Goal: Information Seeking & Learning: Check status

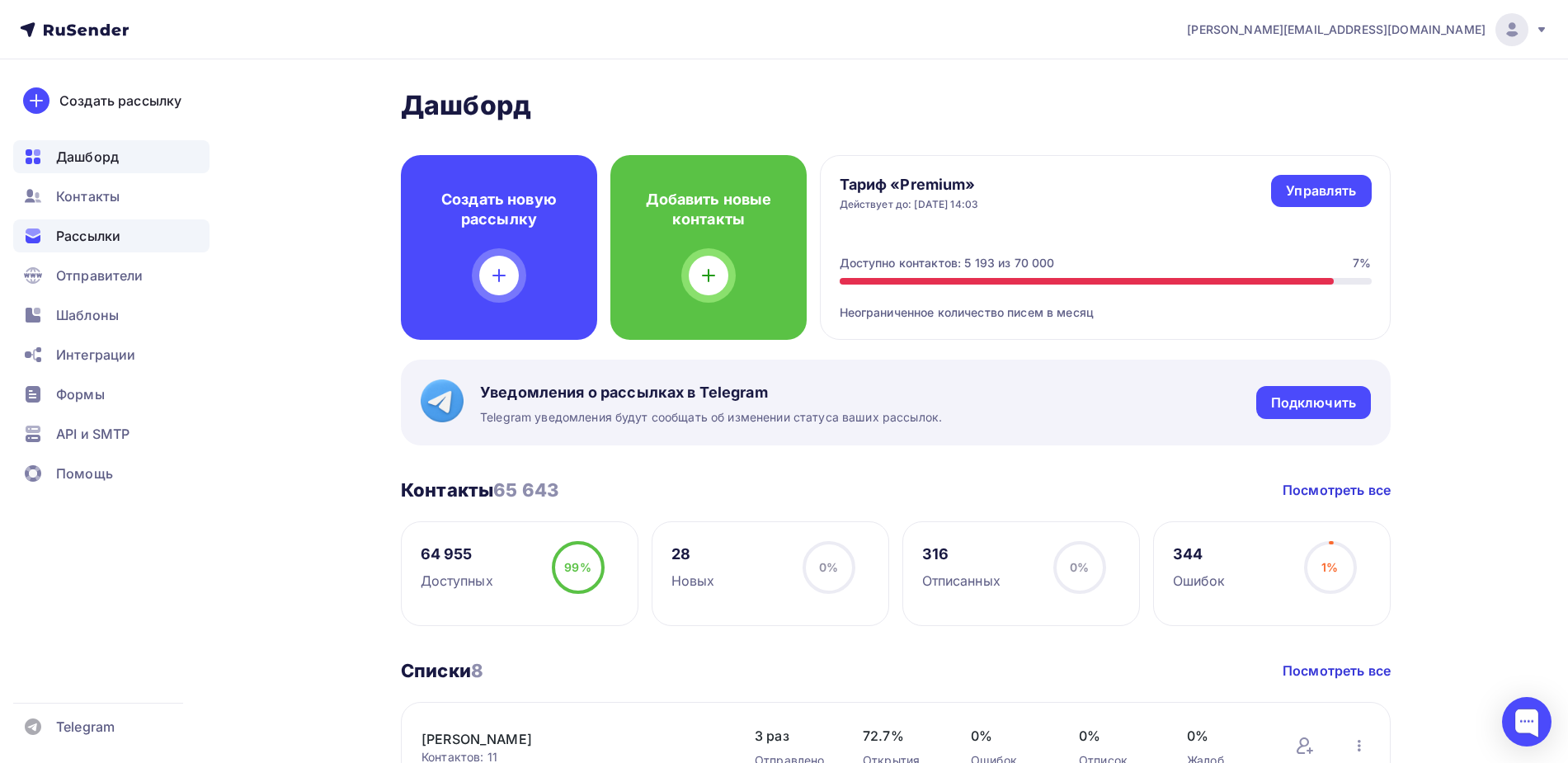
click at [87, 239] on span "Рассылки" at bounding box center [88, 236] width 64 height 20
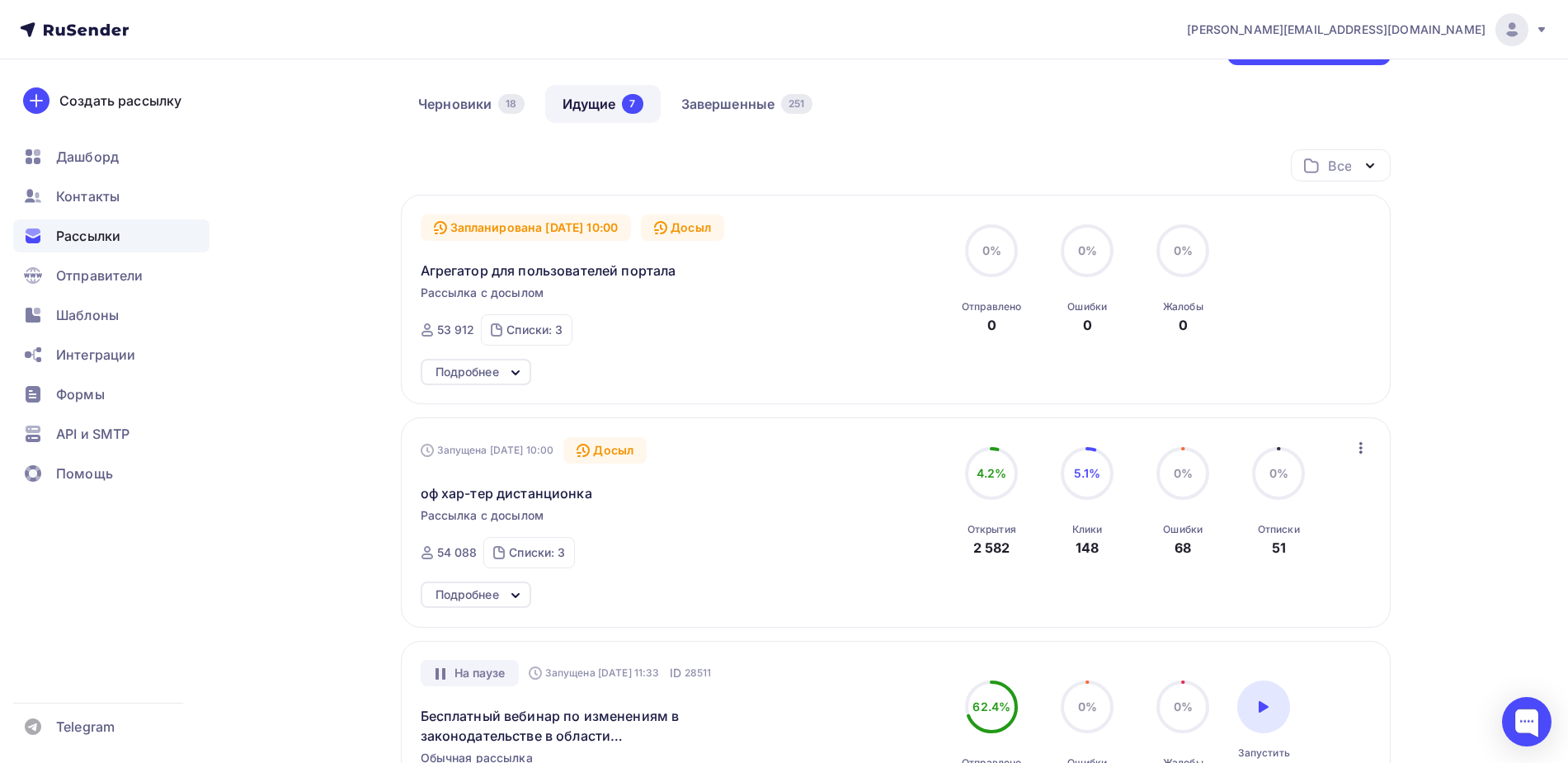
scroll to position [206, 0]
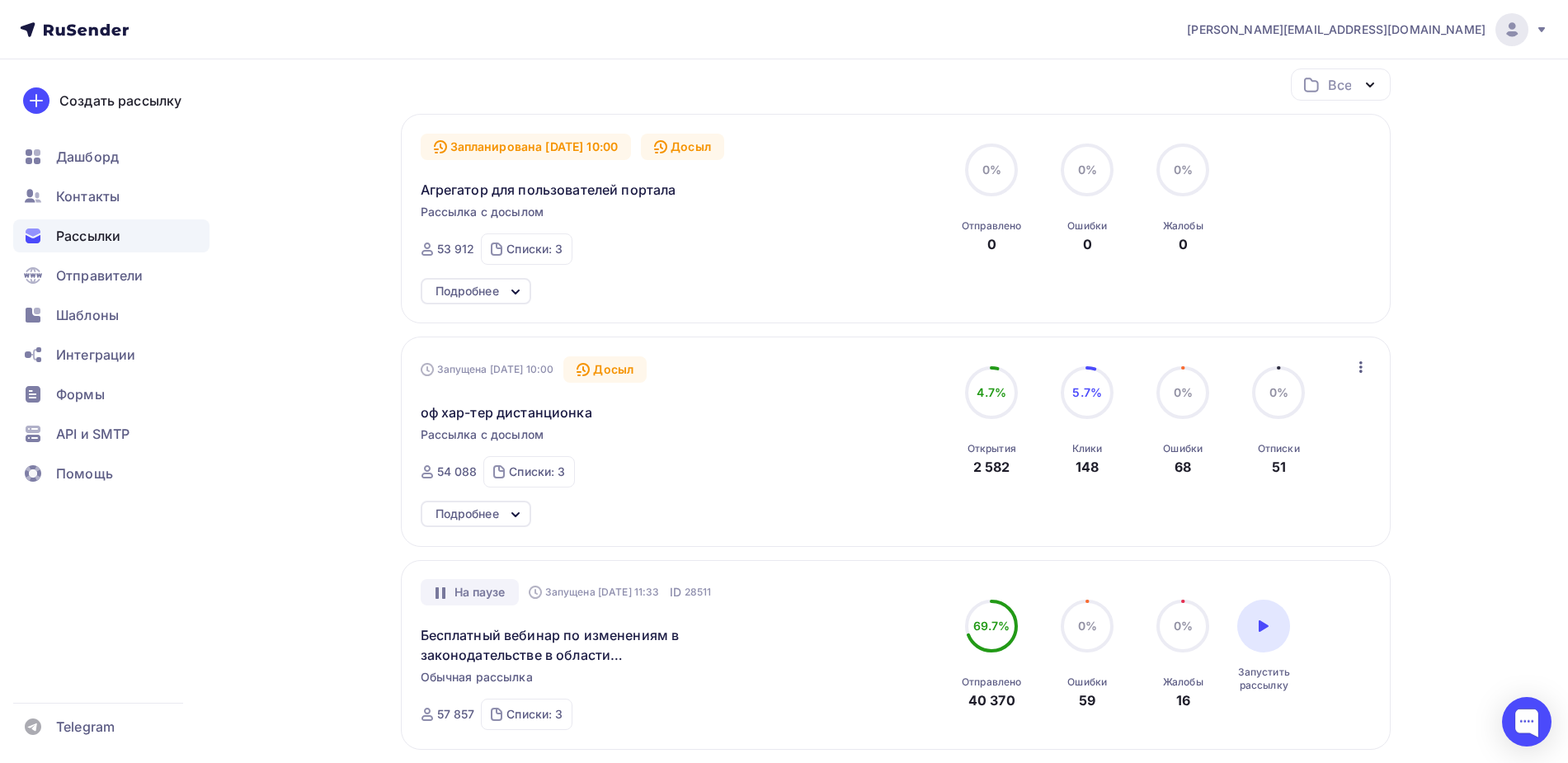
click at [480, 518] on div "Подробнее" at bounding box center [468, 514] width 63 height 20
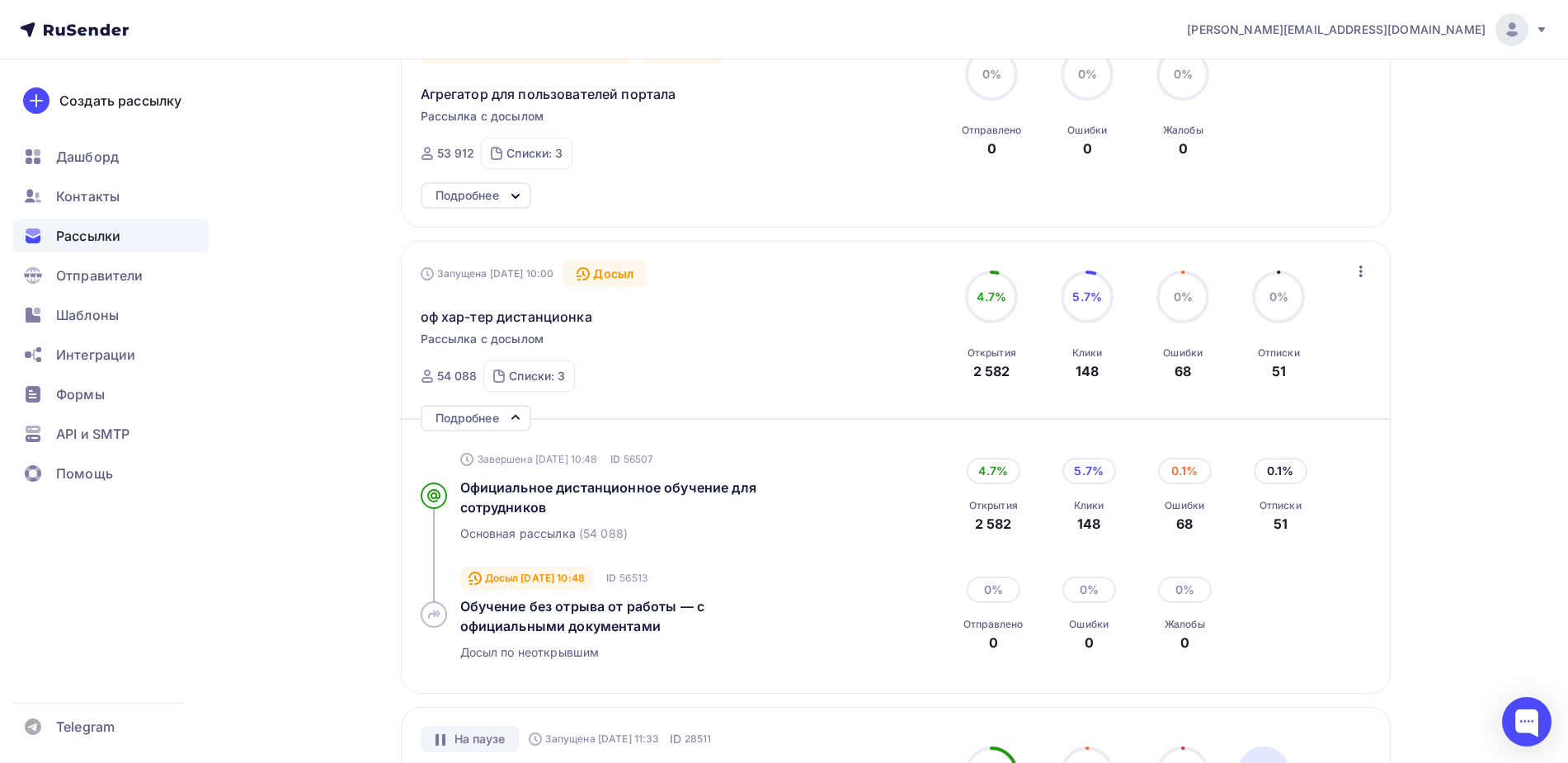
scroll to position [309, 0]
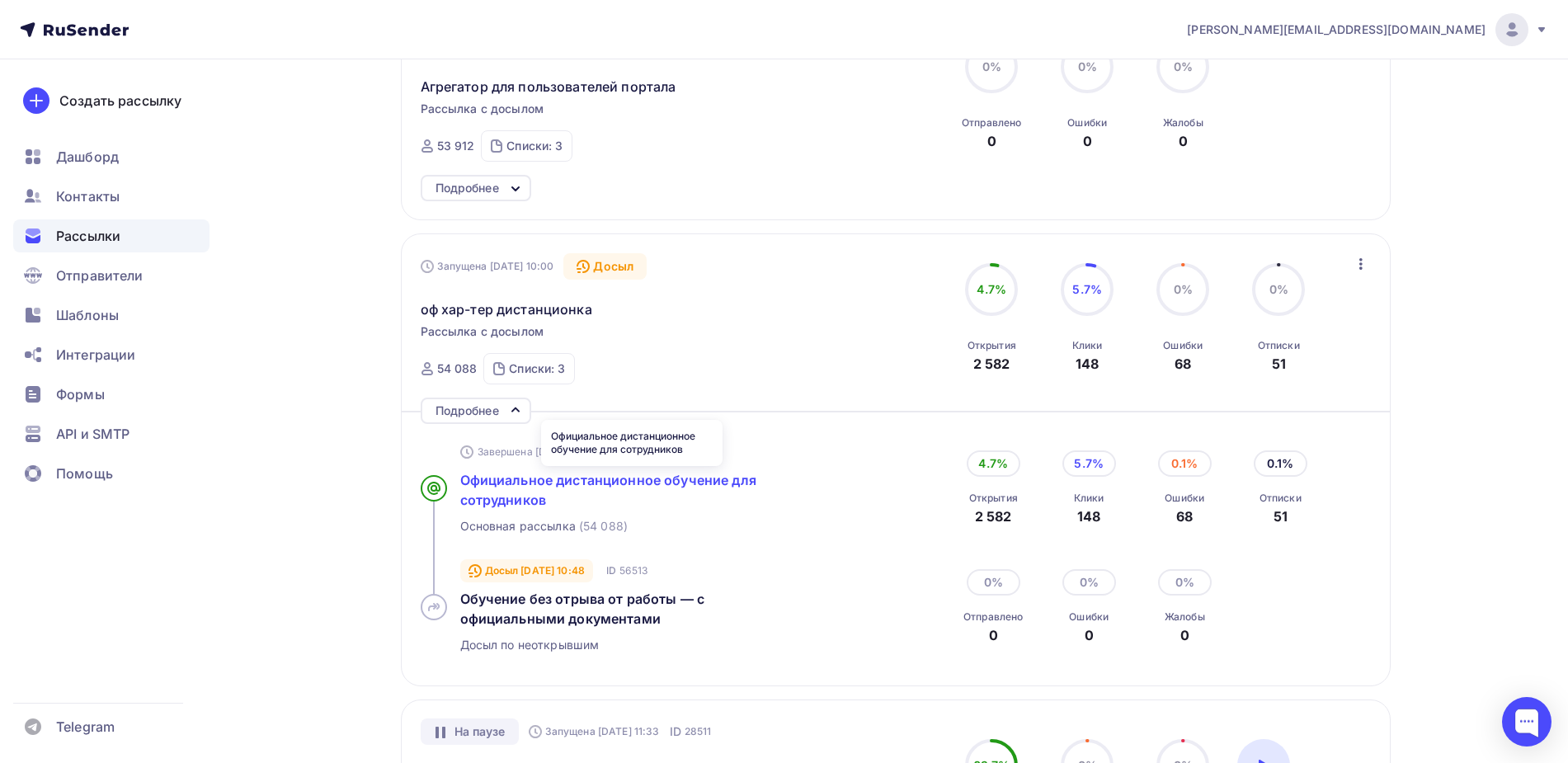
click at [605, 480] on span "Официальное дистанционное обучение для сотрудников" at bounding box center [608, 490] width 296 height 37
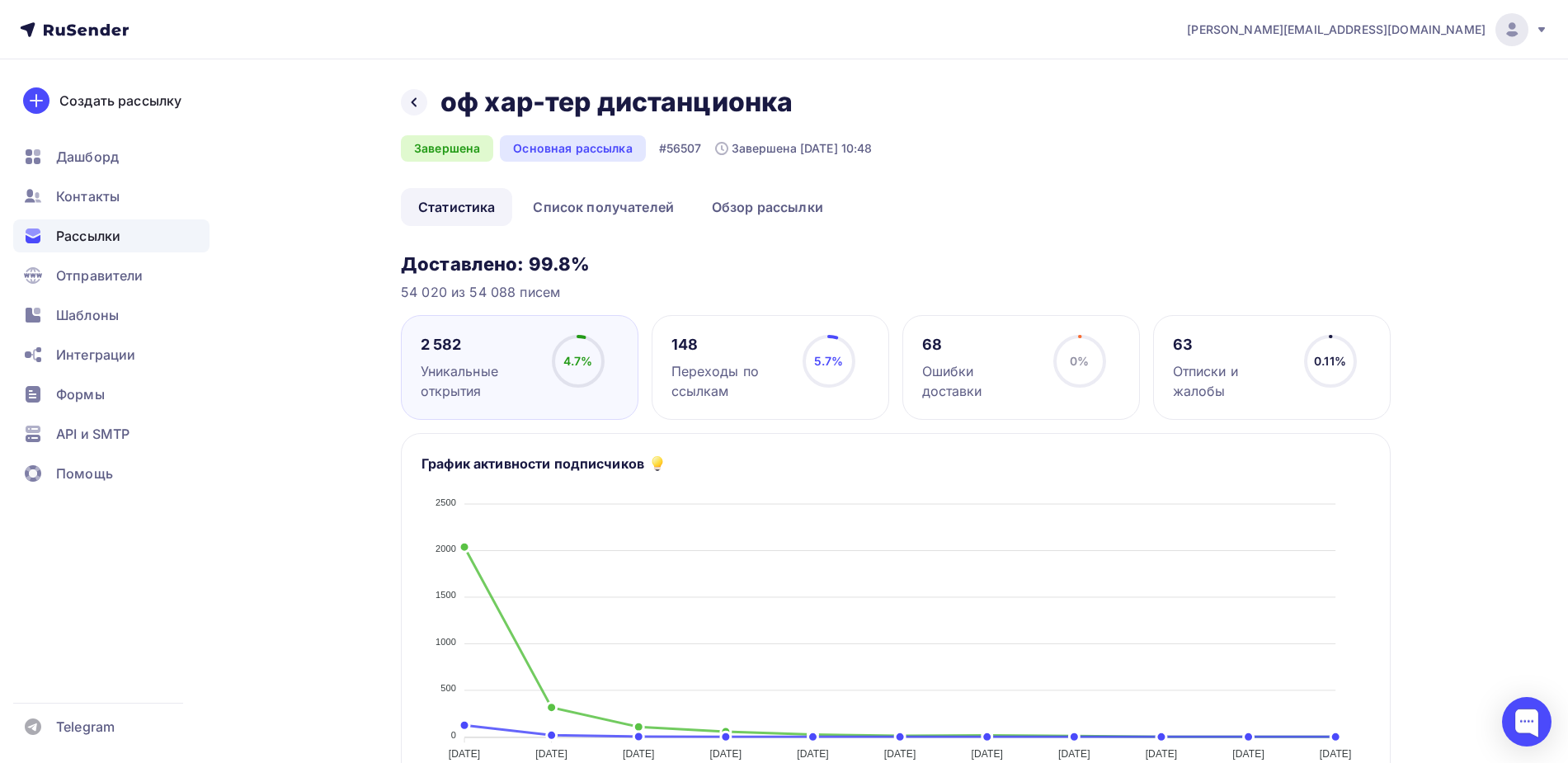
click at [736, 368] on div "Переходы по ссылкам" at bounding box center [729, 382] width 116 height 40
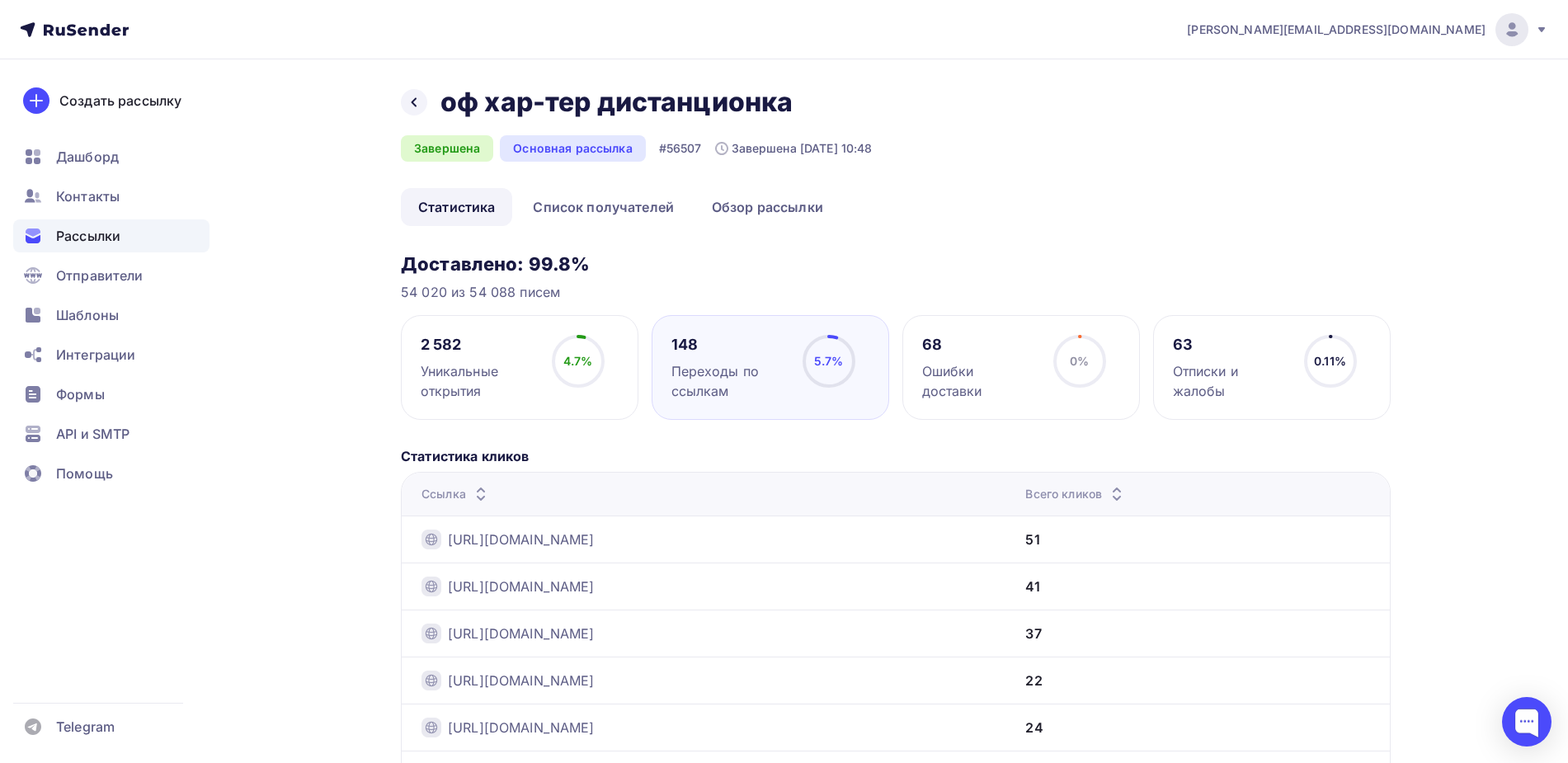
click at [84, 225] on div "Рассылки" at bounding box center [111, 235] width 196 height 33
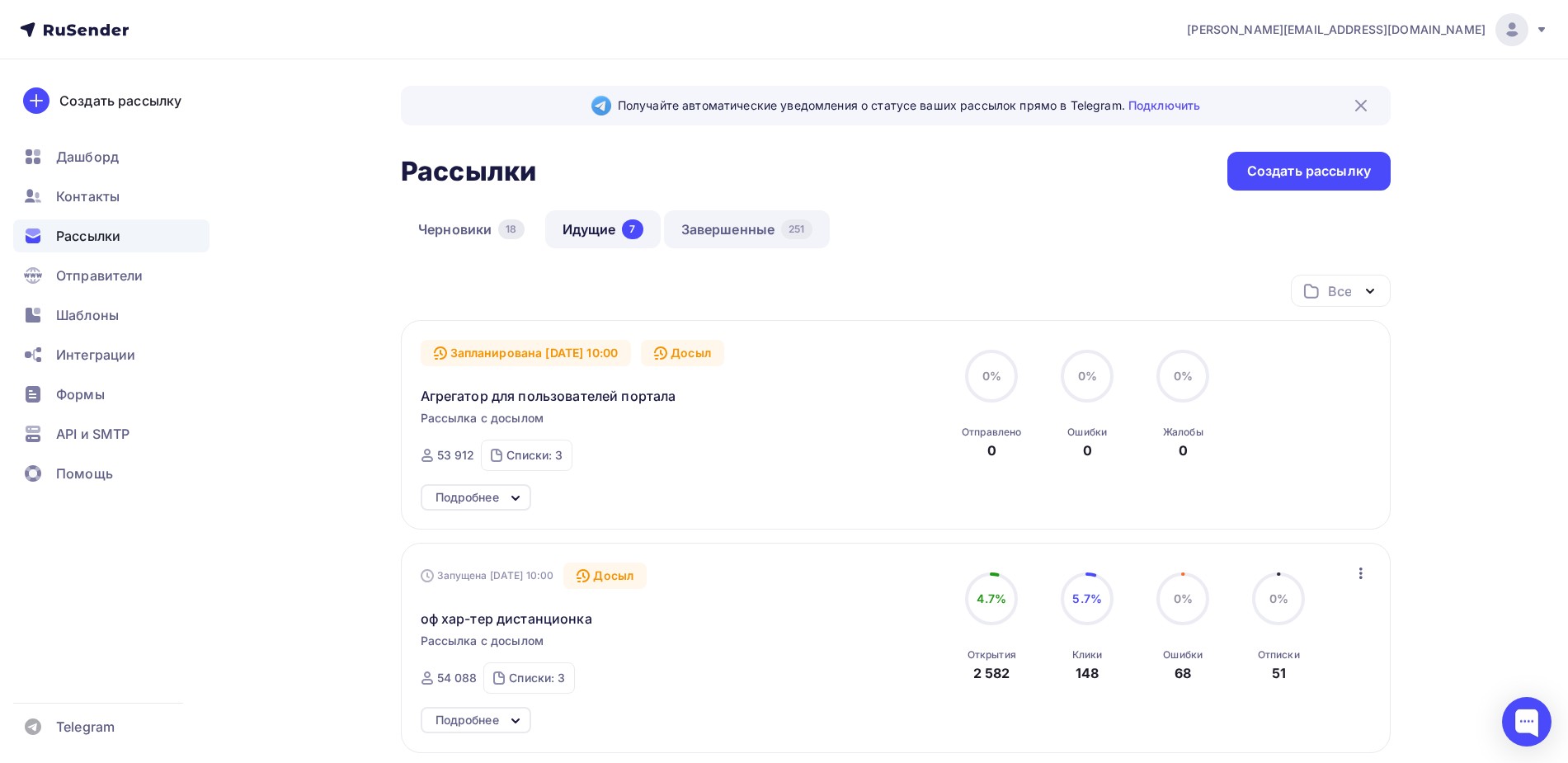
click at [721, 236] on link "Завершенные 251" at bounding box center [746, 229] width 165 height 38
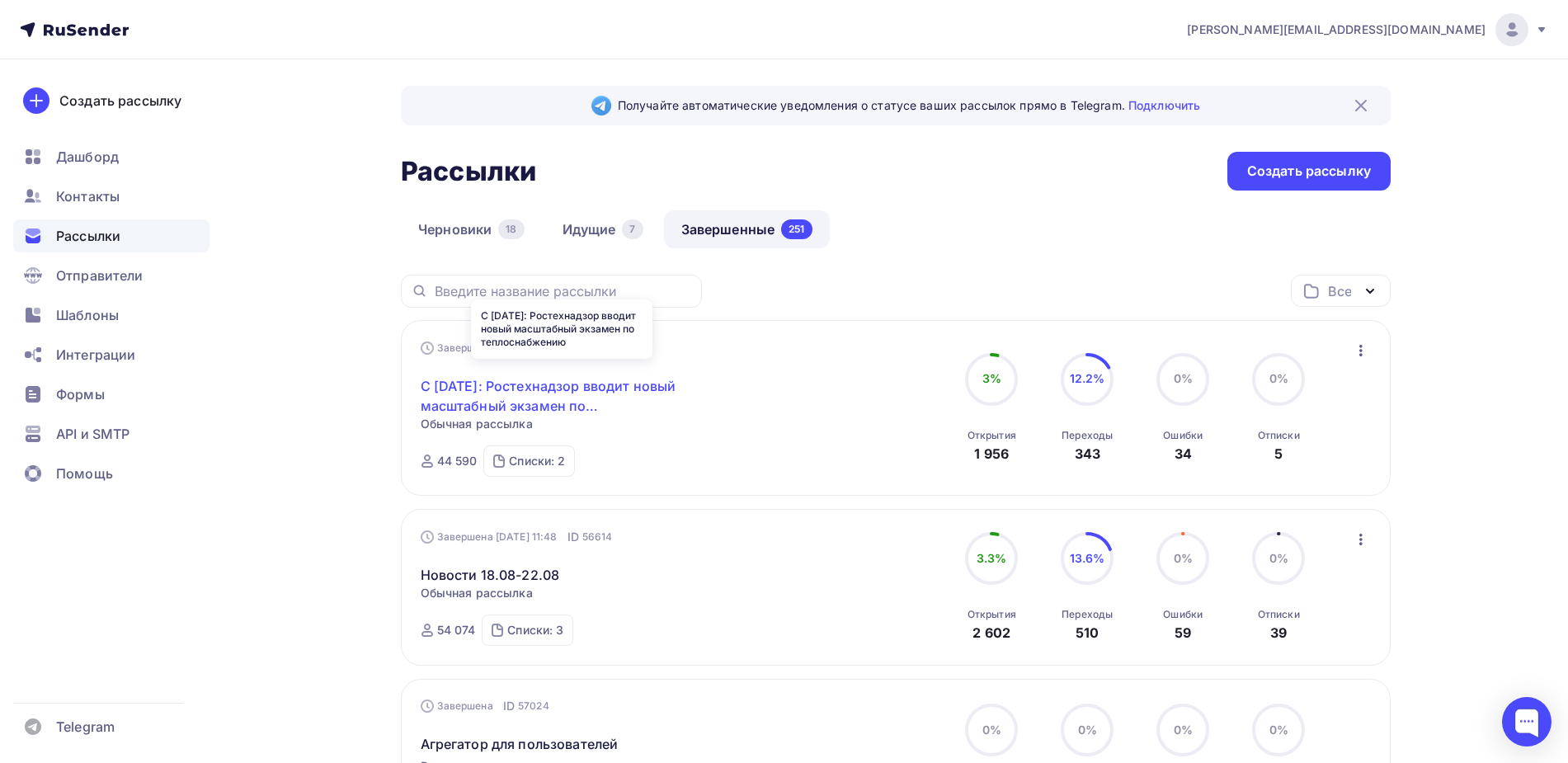
click at [648, 384] on link "С [DATE]: Ростехнадзор вводит новый масштабный экзамен по теплоснабжению" at bounding box center [563, 396] width 283 height 40
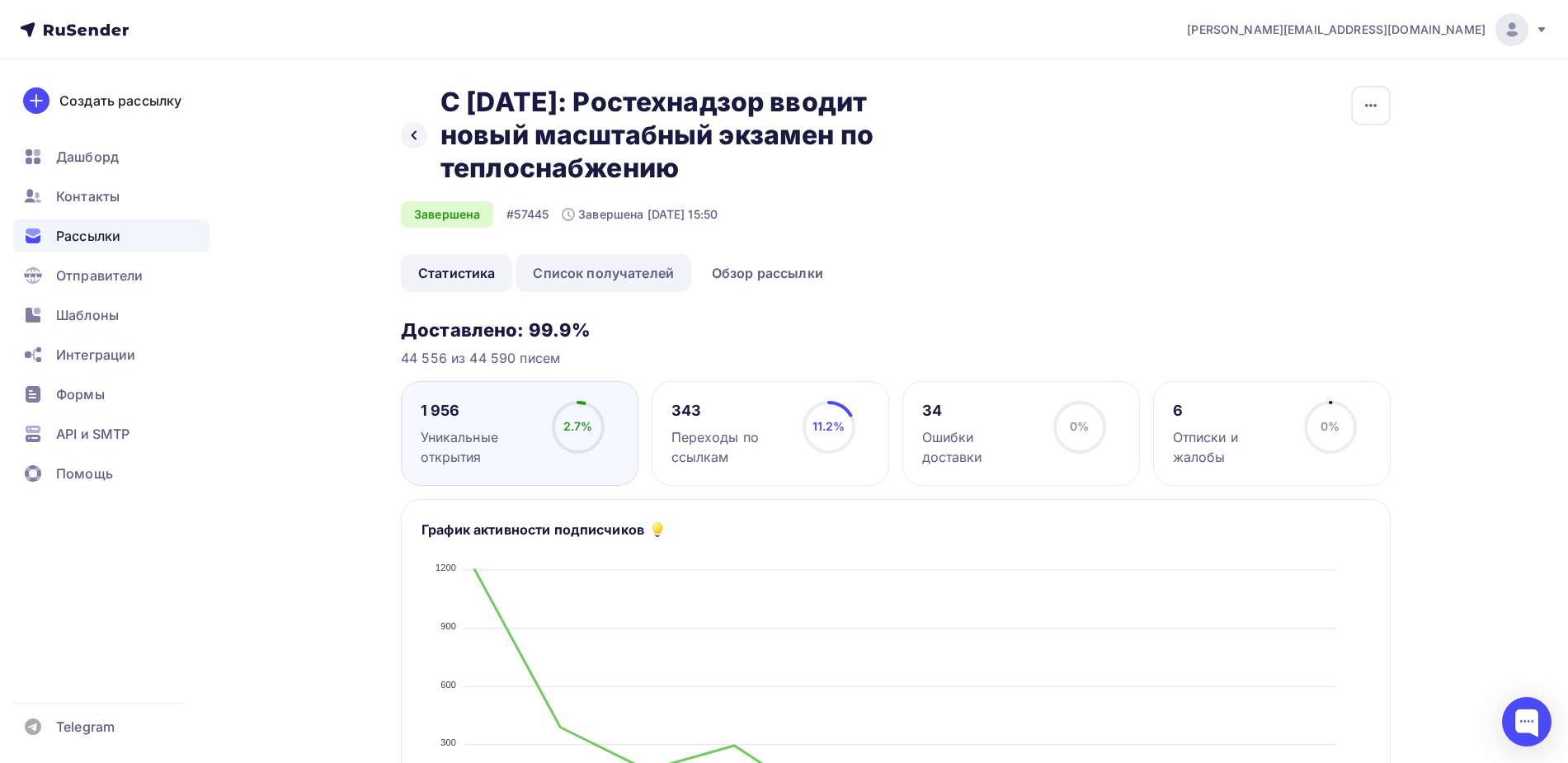
click at [626, 292] on link "Список получателей" at bounding box center [602, 272] width 175 height 38
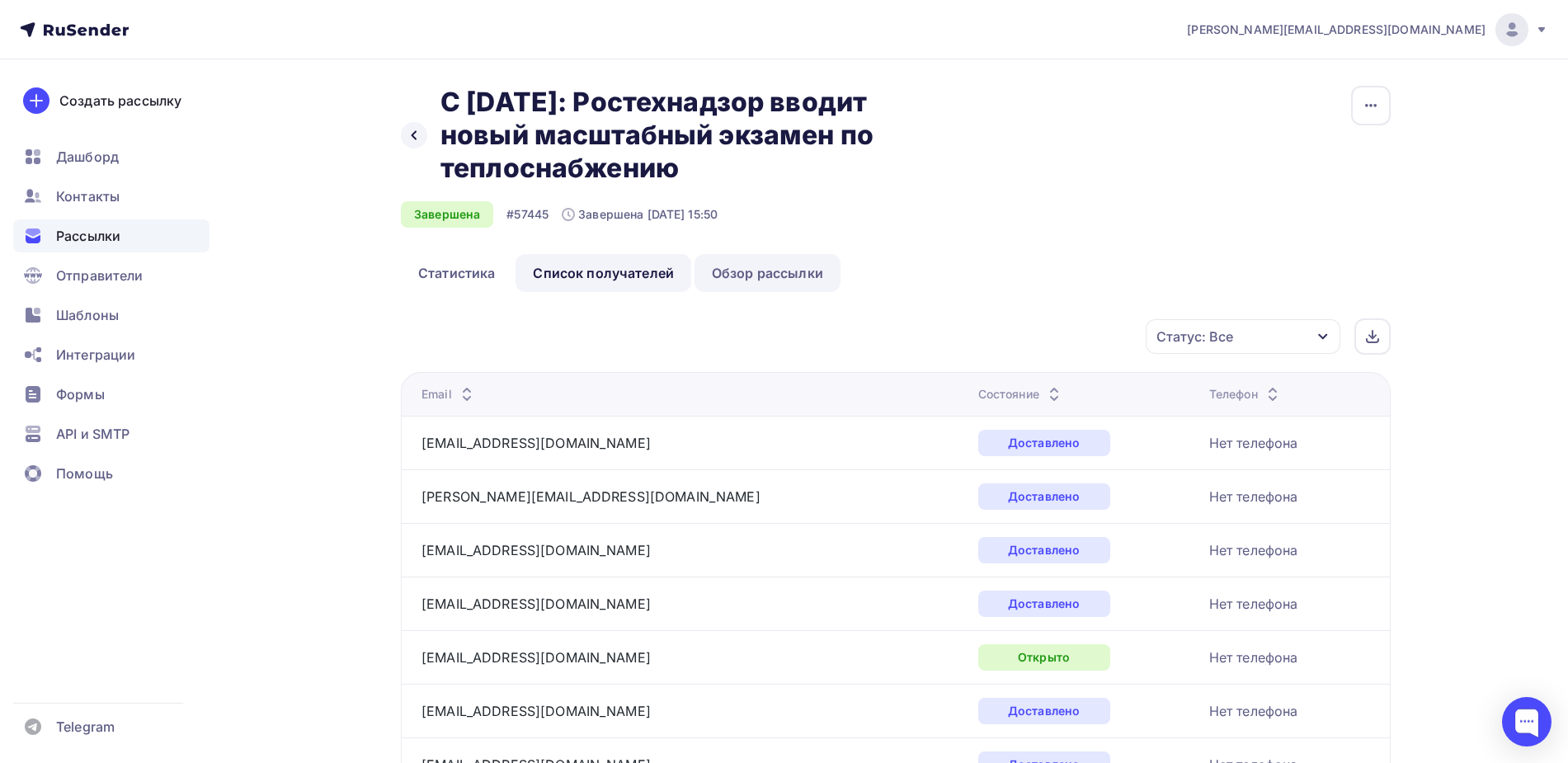
click at [725, 292] on link "Обзор рассылки" at bounding box center [767, 272] width 146 height 38
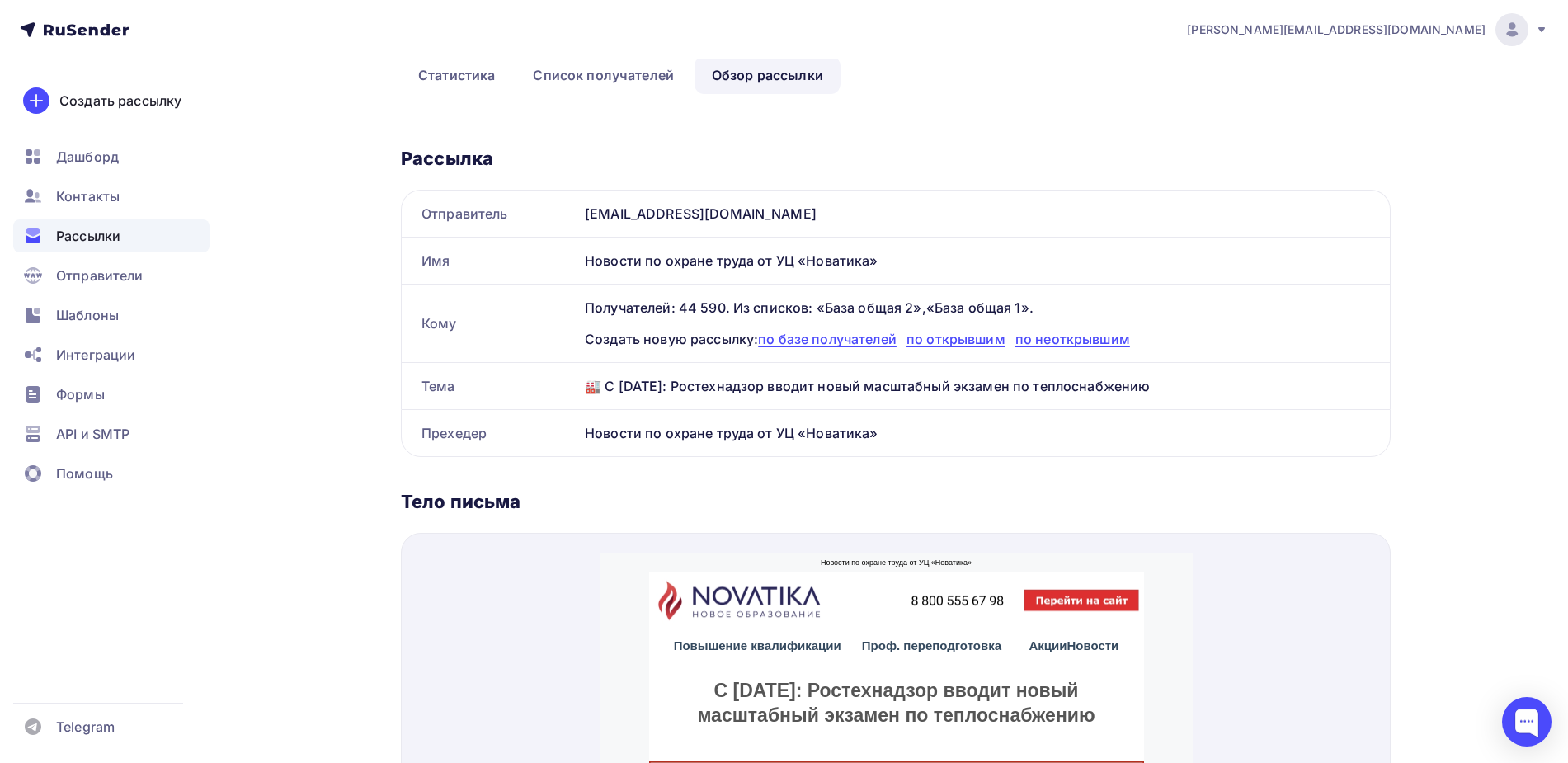
scroll to position [206, 0]
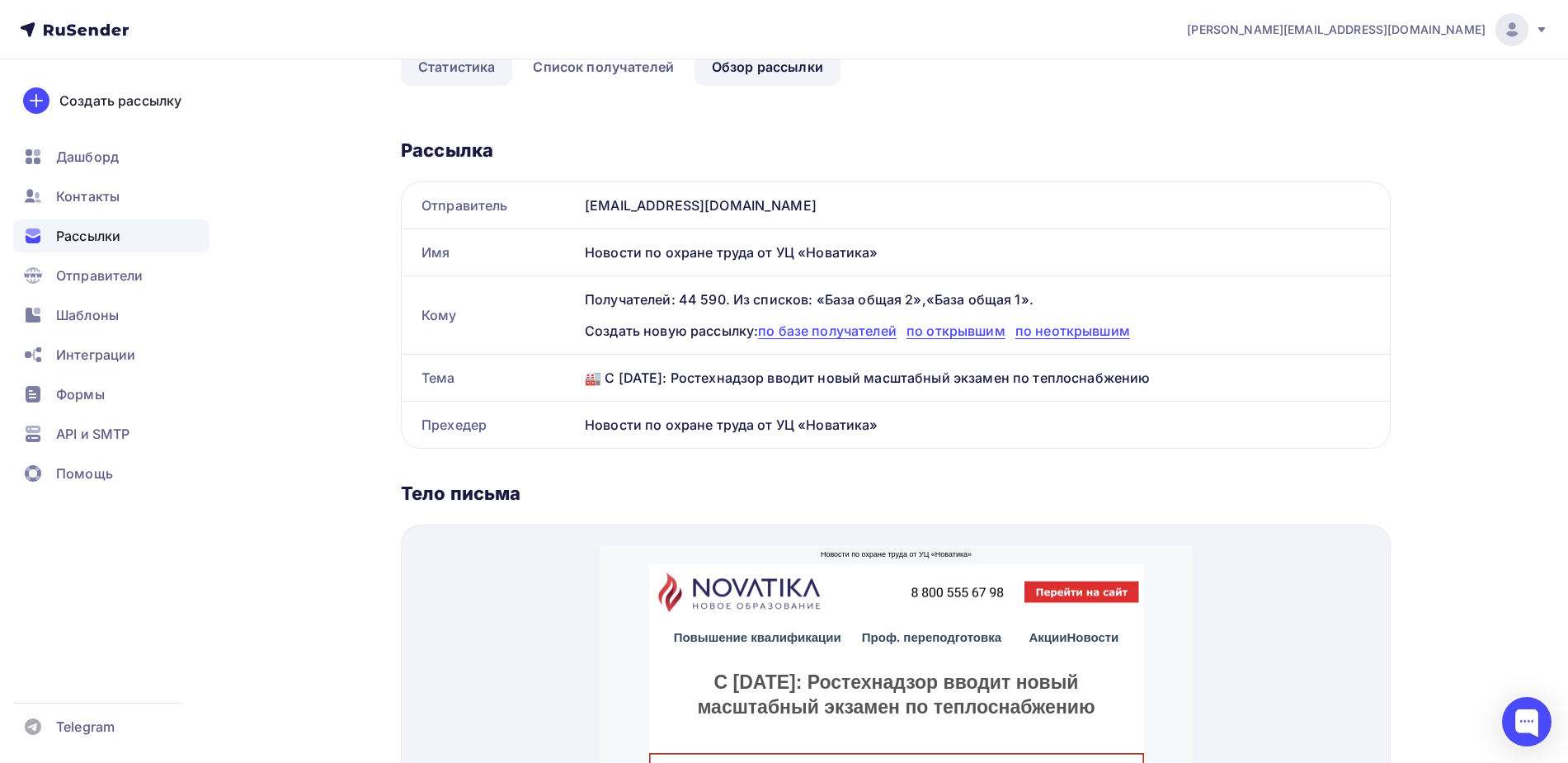
click at [464, 86] on link "Статистика" at bounding box center [457, 66] width 111 height 38
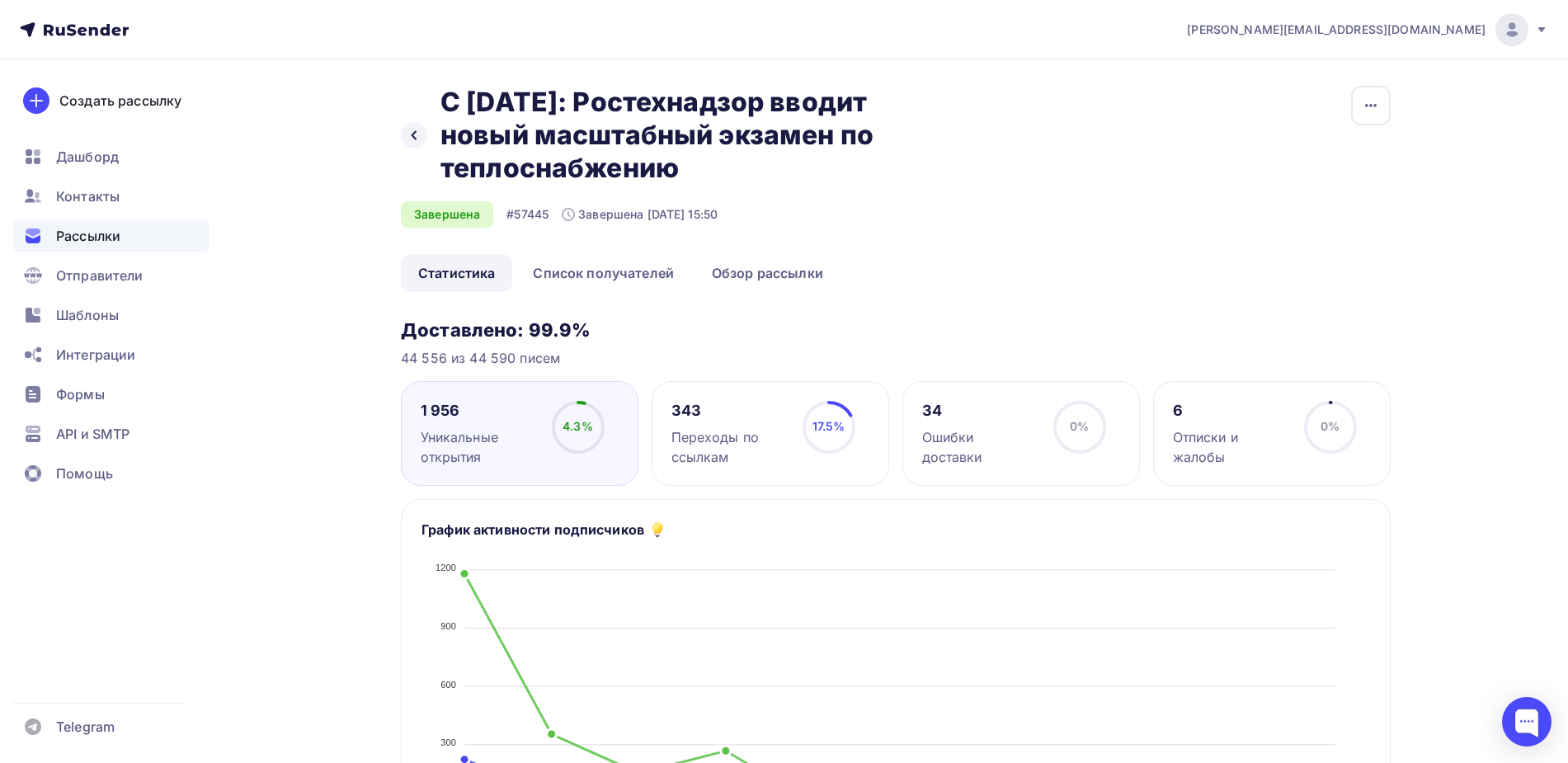
click at [760, 467] on div "Переходы по ссылкам" at bounding box center [729, 447] width 116 height 40
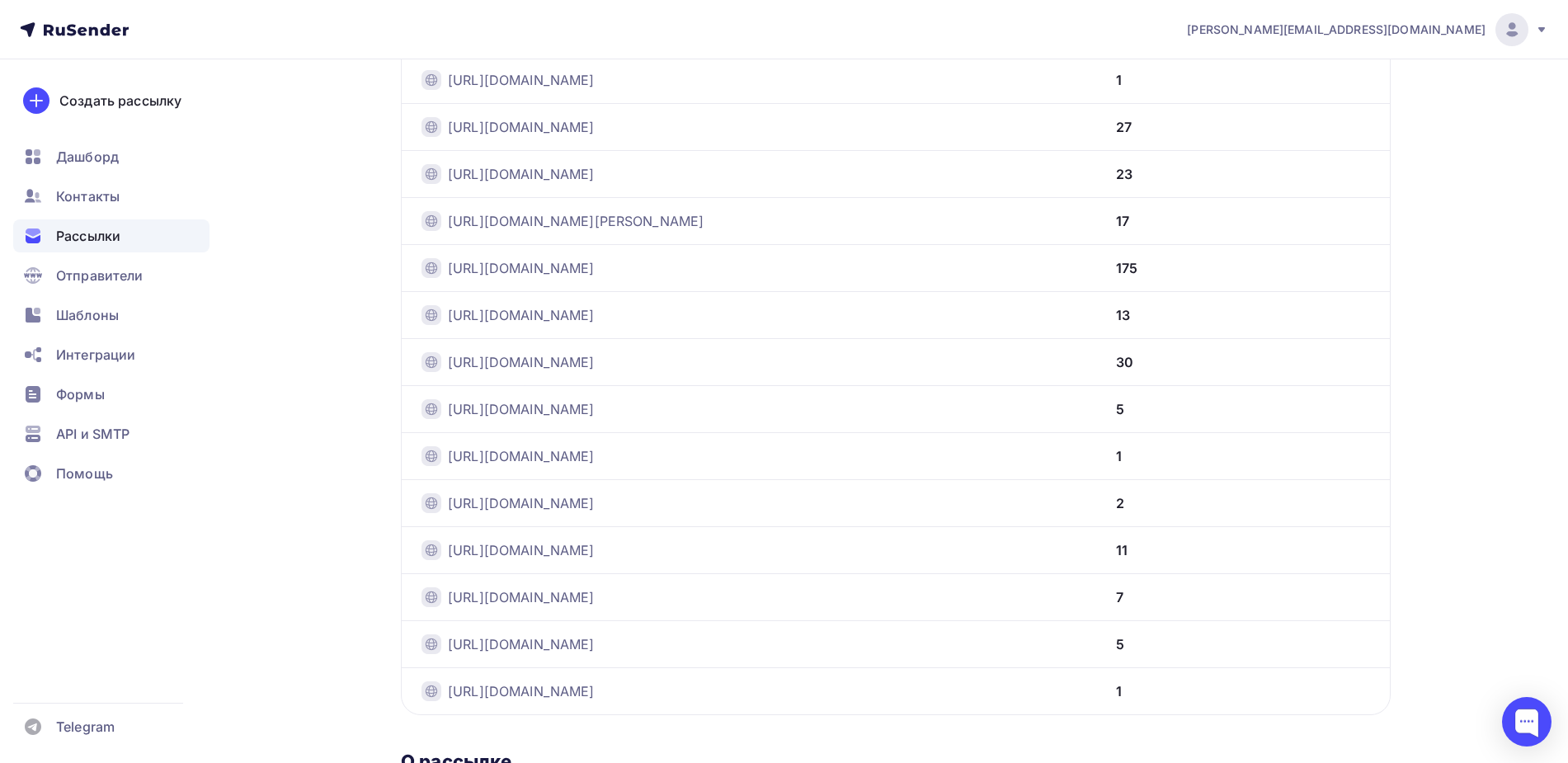
scroll to position [722, 0]
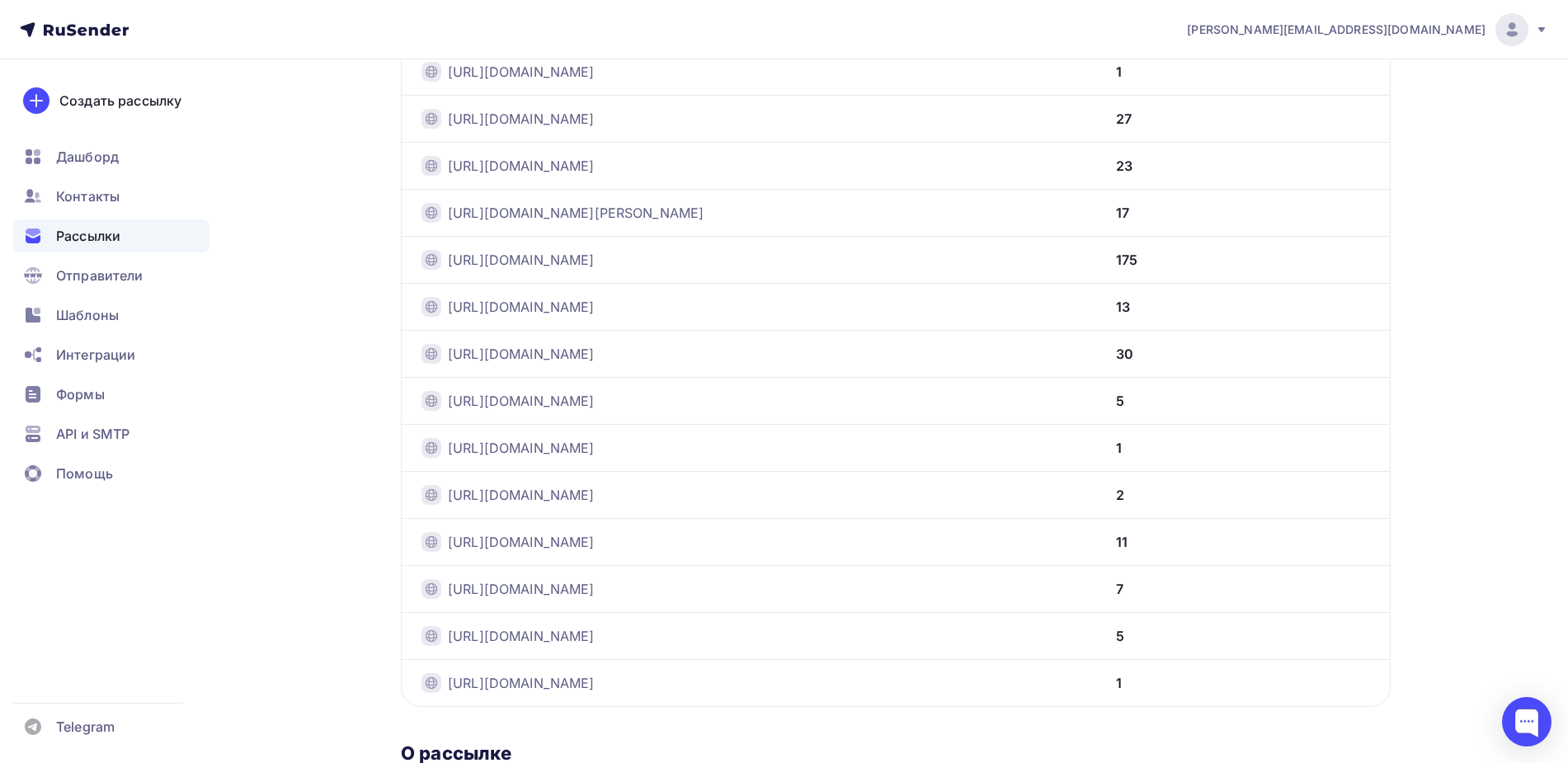
click at [82, 228] on span "Рассылки" at bounding box center [88, 236] width 64 height 20
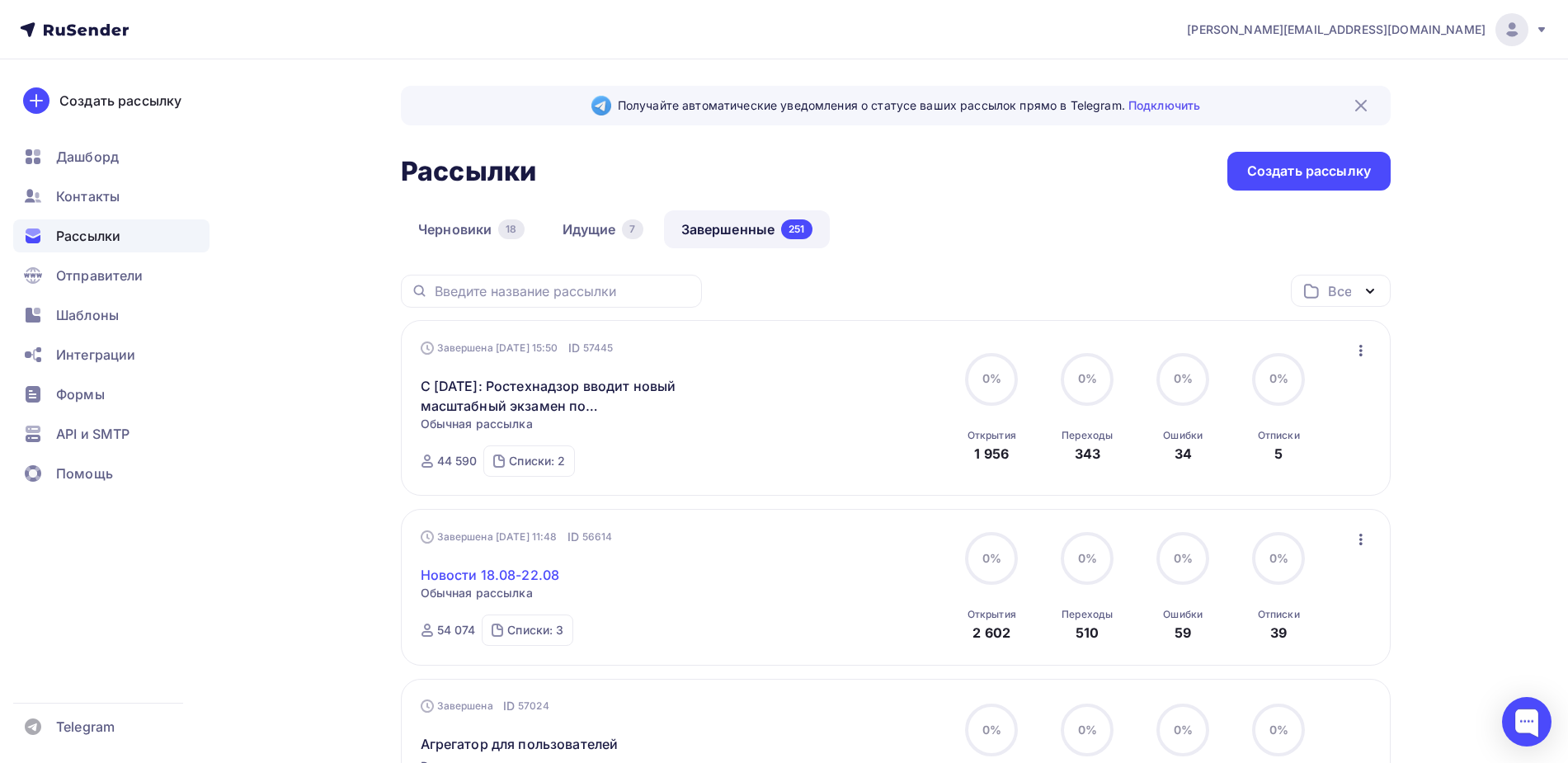
click at [540, 559] on div "Новости 18.08-22.08 Статистика Обзор рассылки Копировать в новую Добавить в пап…" at bounding box center [609, 565] width 376 height 40
click at [511, 580] on link "Новости 18.08-22.08" at bounding box center [490, 575] width 140 height 20
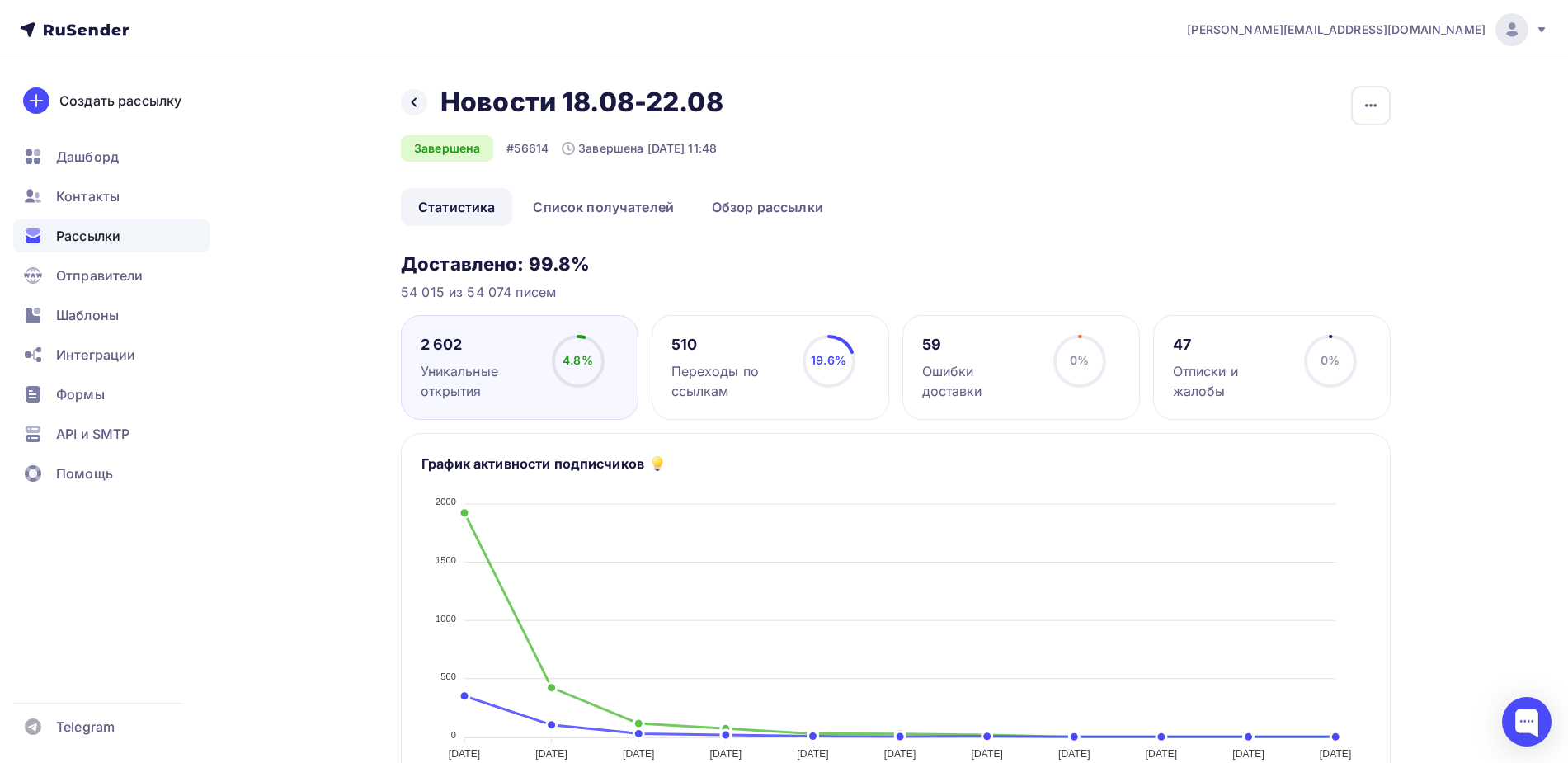
click at [745, 362] on div "Переходы по ссылкам" at bounding box center [729, 382] width 116 height 40
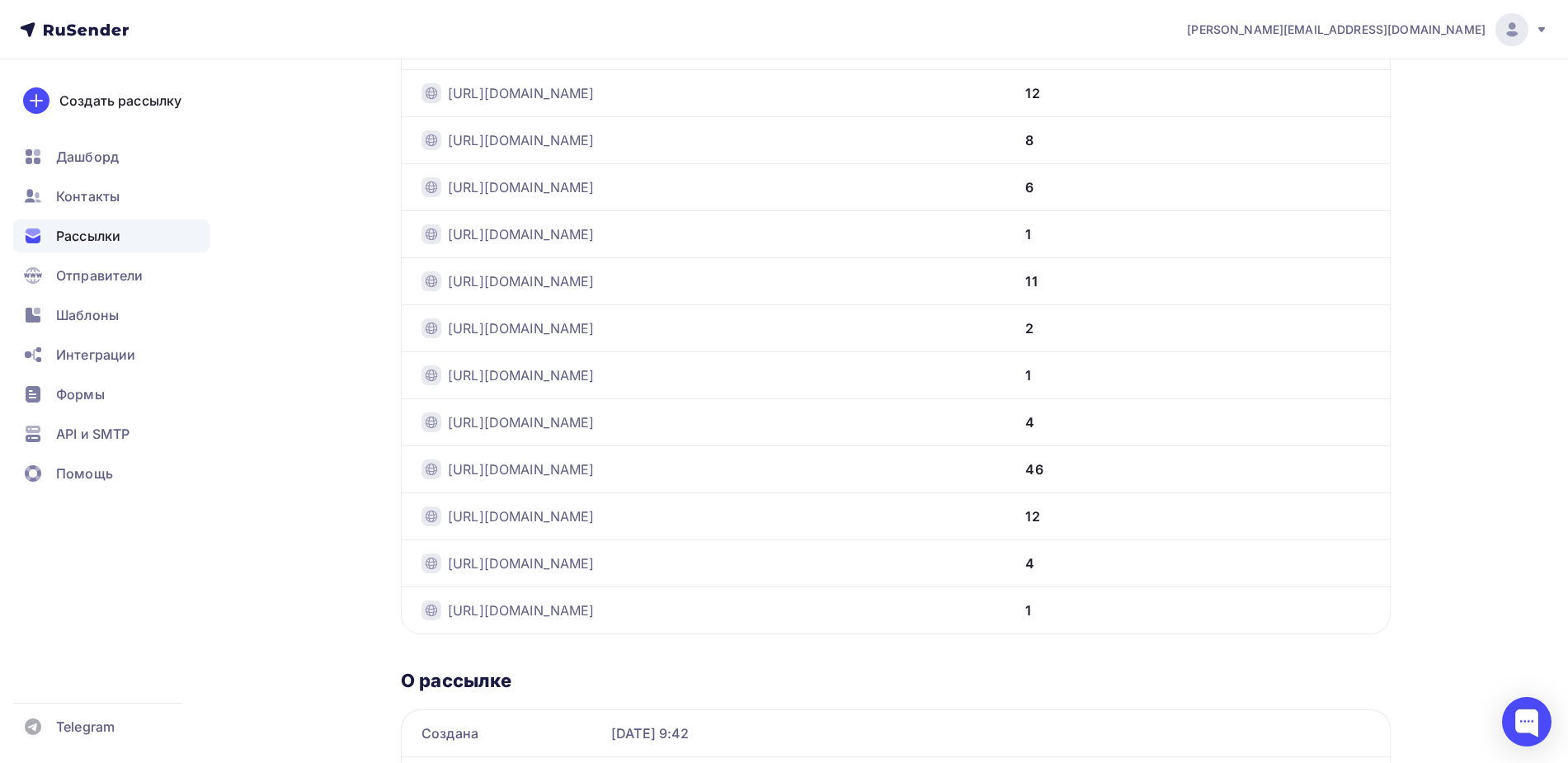
scroll to position [1062, 0]
